Goal: Task Accomplishment & Management: Manage account settings

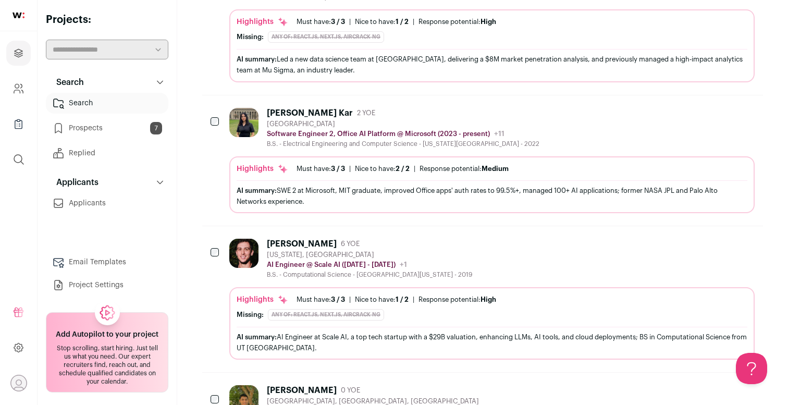
scroll to position [1006, 0]
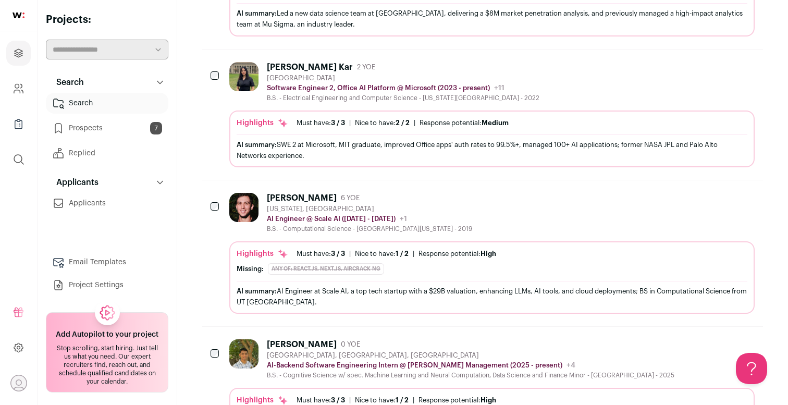
click at [290, 67] on div "[PERSON_NAME] Kar" at bounding box center [310, 67] width 86 height 10
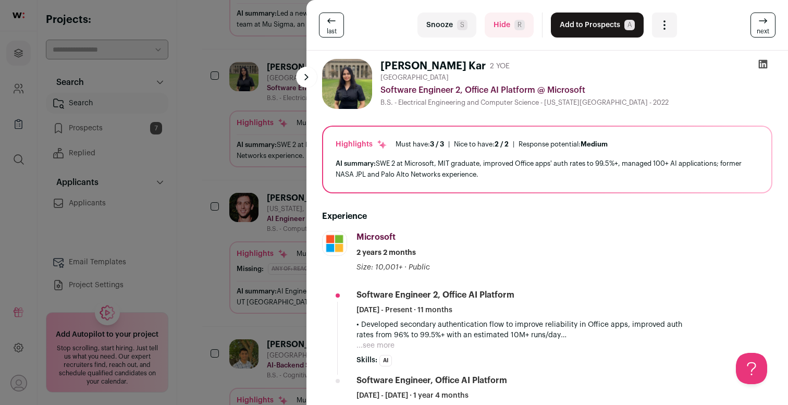
click at [260, 164] on div "last Snooze S Hide R Add to Prospects A Are you sure? [PERSON_NAME] Kar is alre…" at bounding box center [394, 202] width 788 height 405
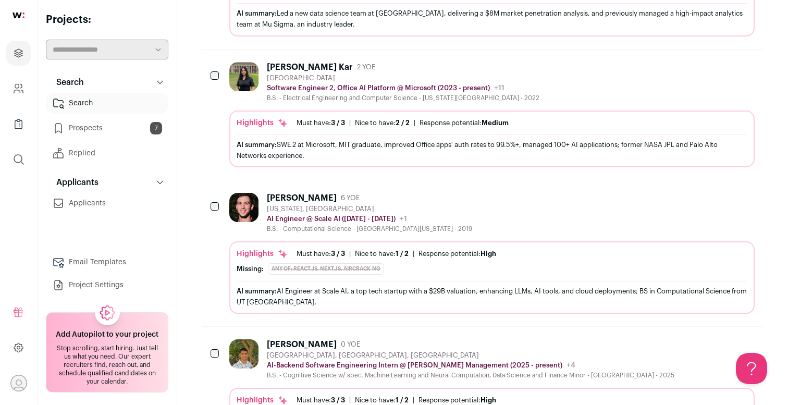
click at [315, 197] on div "[PERSON_NAME]" at bounding box center [302, 198] width 70 height 10
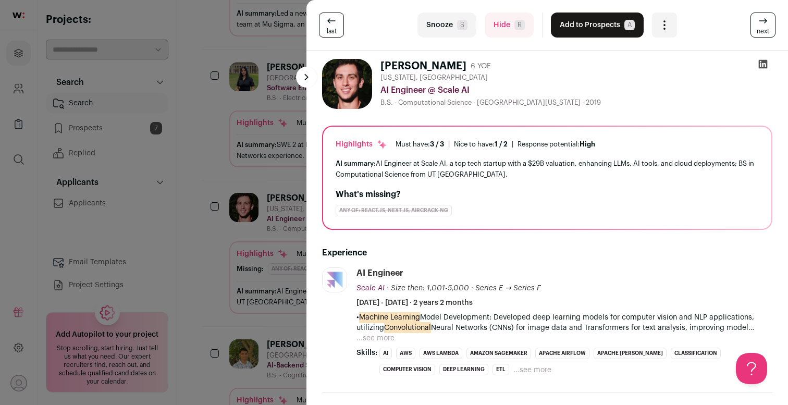
click at [575, 24] on button "Add to Prospects A" at bounding box center [597, 25] width 93 height 25
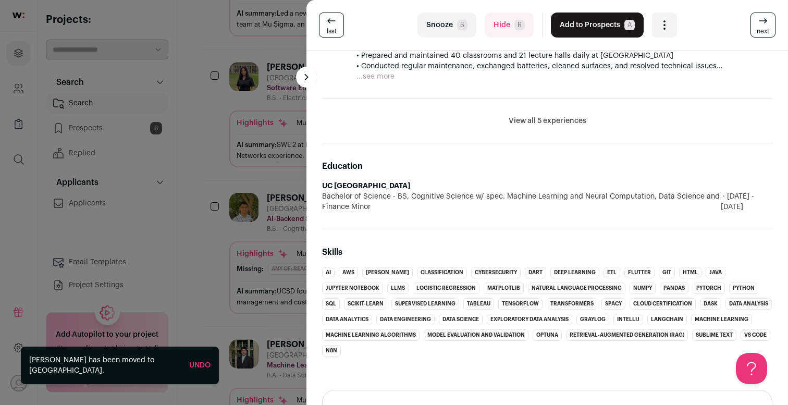
scroll to position [561, 0]
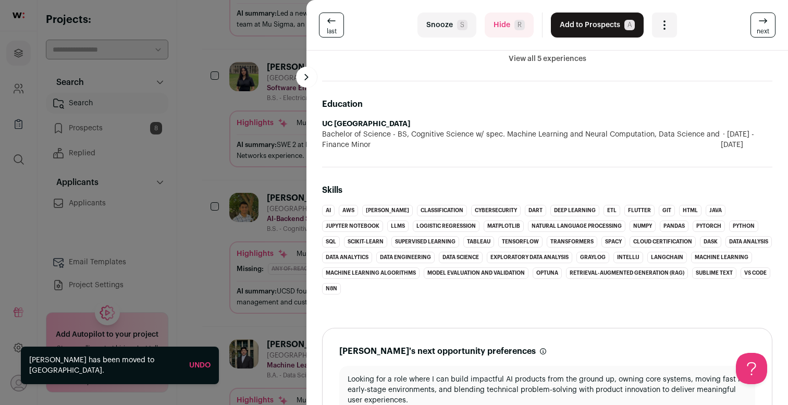
click at [521, 25] on span "R" at bounding box center [519, 25] width 10 height 10
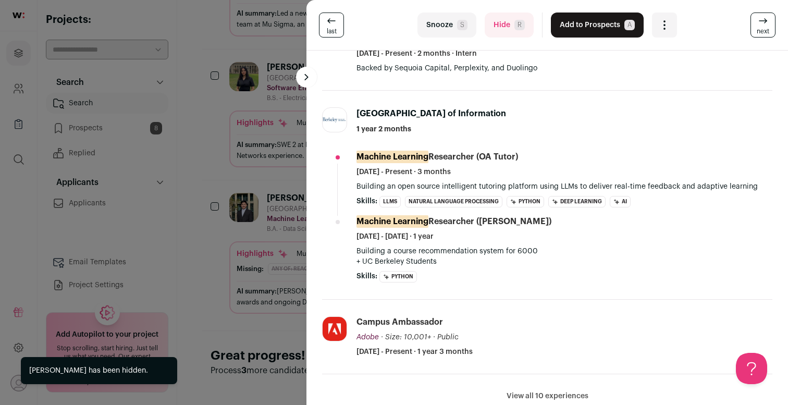
scroll to position [183, 0]
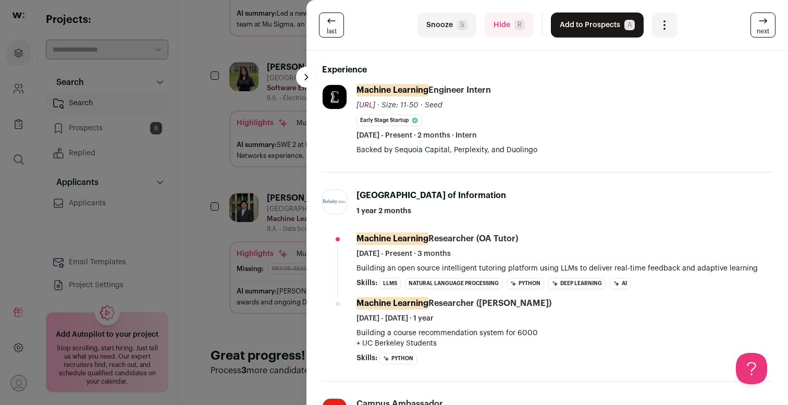
click at [745, 31] on div "last Snooze S Hide R Add to Prospects A Are you sure? [PERSON_NAME] is already …" at bounding box center [547, 25] width 457 height 25
click at [750, 24] on link "next" at bounding box center [762, 25] width 25 height 25
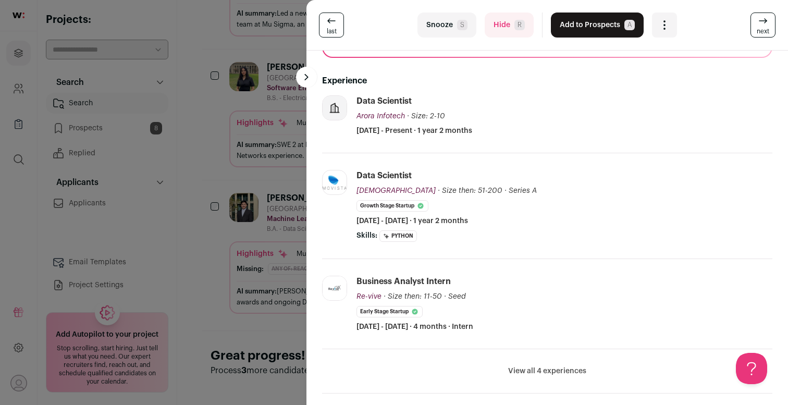
scroll to position [0, 0]
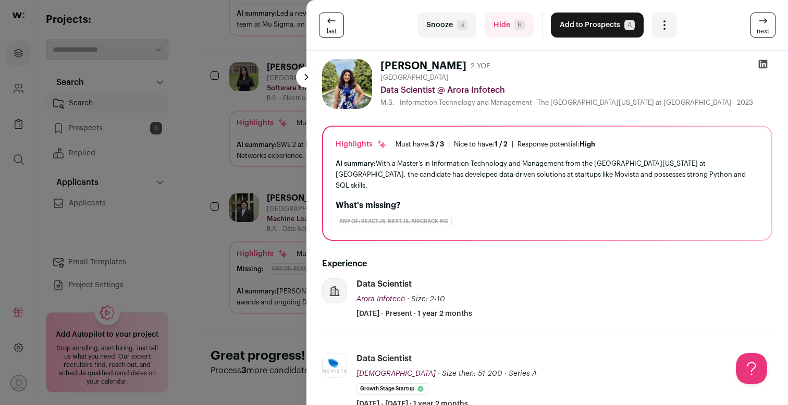
click at [770, 3] on div "last Snooze S Hide R Add to Prospects A Are you sure? [PERSON_NAME] is already …" at bounding box center [547, 25] width 482 height 51
click at [774, 27] on link "next" at bounding box center [762, 25] width 25 height 25
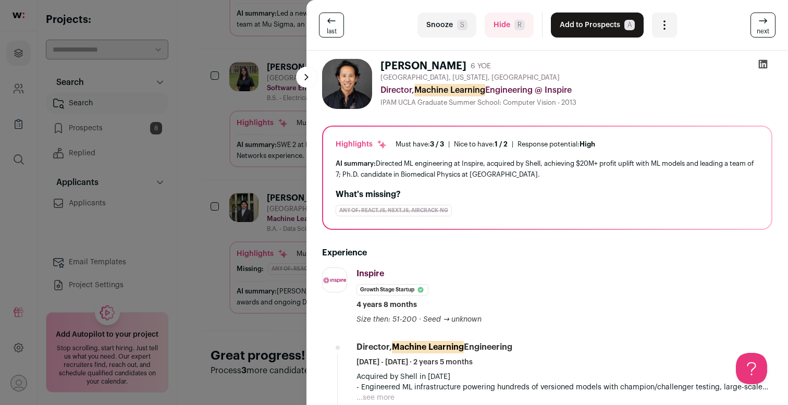
click at [773, 25] on link "next" at bounding box center [762, 25] width 25 height 25
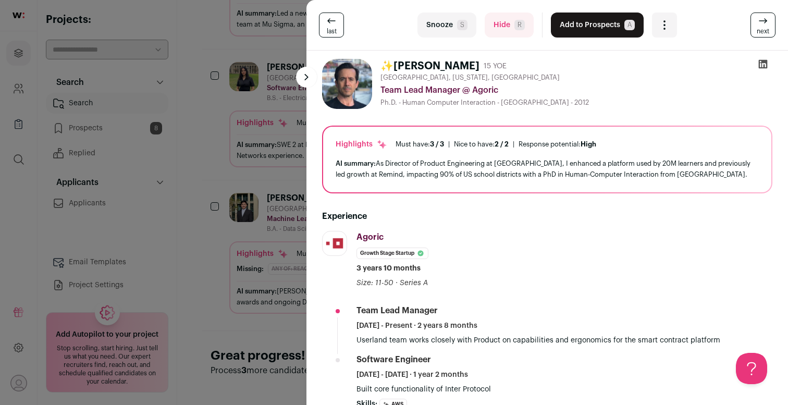
click at [773, 25] on link "next" at bounding box center [762, 25] width 25 height 25
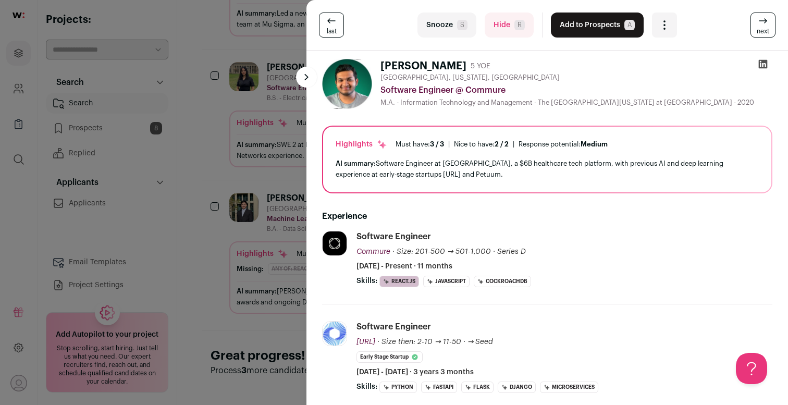
click at [773, 25] on link "next" at bounding box center [762, 25] width 25 height 25
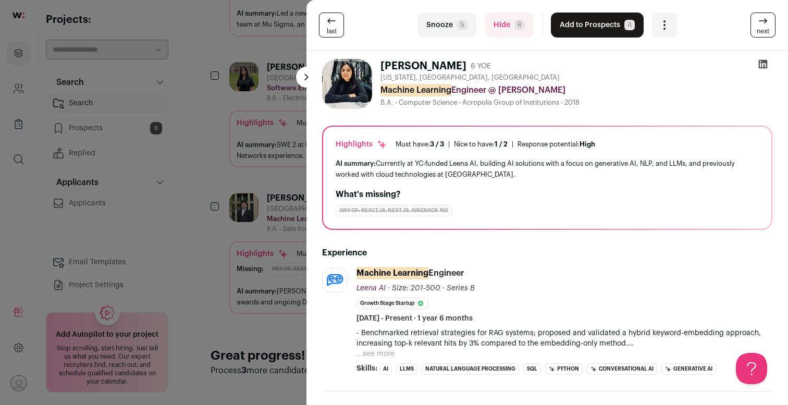
click at [773, 25] on link "next" at bounding box center [762, 25] width 25 height 25
